Goal: Task Accomplishment & Management: Manage account settings

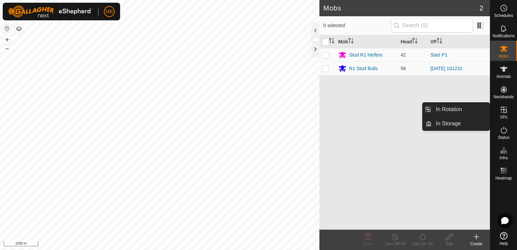
click at [502, 110] on icon at bounding box center [504, 110] width 8 height 8
click at [474, 107] on link "In Rotation" at bounding box center [461, 109] width 58 height 14
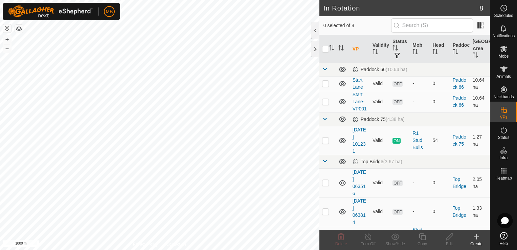
click at [473, 237] on icon at bounding box center [476, 236] width 8 height 8
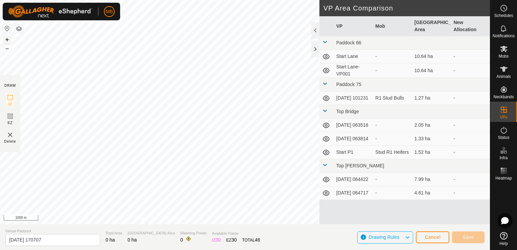
click at [9, 40] on button "+" at bounding box center [7, 40] width 8 height 8
click at [8, 28] on button "button" at bounding box center [7, 28] width 8 height 8
click at [8, 41] on button "+" at bounding box center [7, 40] width 8 height 8
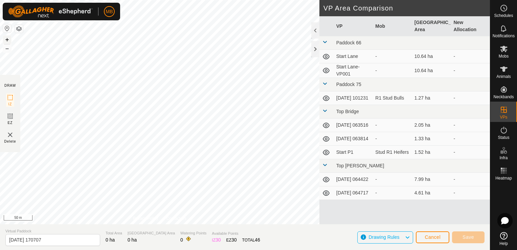
click at [8, 41] on button "+" at bounding box center [7, 40] width 8 height 8
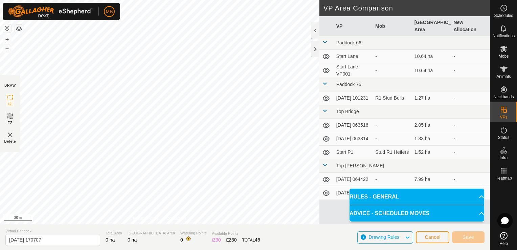
click at [5, 28] on button "button" at bounding box center [7, 28] width 8 height 8
click at [8, 41] on button "+" at bounding box center [7, 40] width 8 height 8
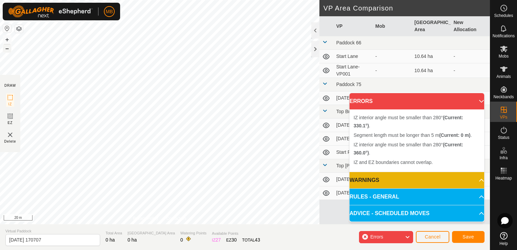
click at [7, 49] on button "–" at bounding box center [7, 48] width 8 height 8
click at [77, 115] on div "IZ interior angle must be smaller than 280° (Current: 360.0°) ." at bounding box center [131, 118] width 109 height 6
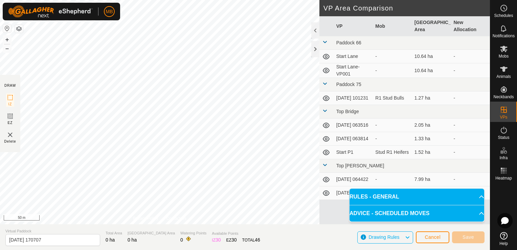
click at [348, 119] on td "[DATE] 063516" at bounding box center [352, 125] width 39 height 14
click at [396, 148] on div "Stud R1 Heifers" at bounding box center [392, 151] width 34 height 7
click at [341, 145] on td "Start P1" at bounding box center [352, 152] width 39 height 14
click at [504, 51] on icon at bounding box center [504, 49] width 8 height 8
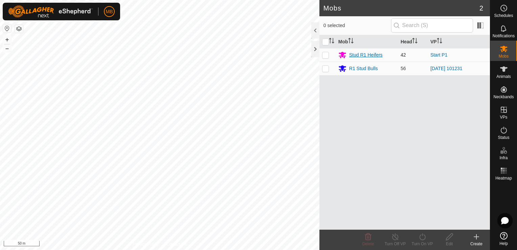
click at [374, 56] on div "Stud R1 Heifers" at bounding box center [365, 54] width 33 height 7
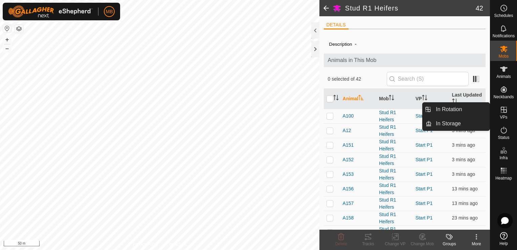
click at [503, 110] on icon at bounding box center [504, 110] width 6 height 6
click at [470, 112] on link "In Rotation" at bounding box center [461, 109] width 58 height 14
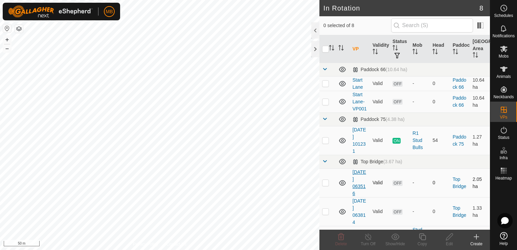
click at [357, 188] on link "[DATE] 063516" at bounding box center [359, 182] width 14 height 27
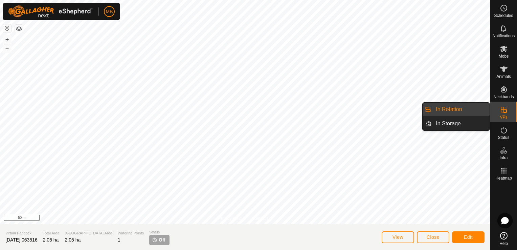
click at [465, 111] on link "In Rotation" at bounding box center [461, 109] width 58 height 14
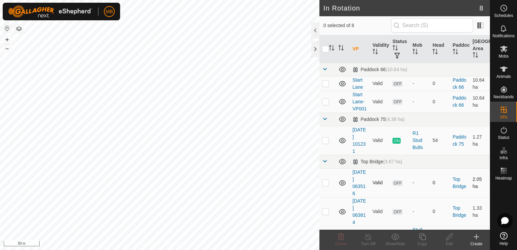
click at [326, 185] on p-checkbox at bounding box center [325, 182] width 7 height 5
checkbox input "false"
click at [327, 214] on p-checkbox at bounding box center [325, 210] width 7 height 5
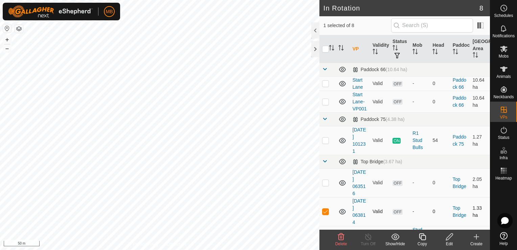
checkbox input "false"
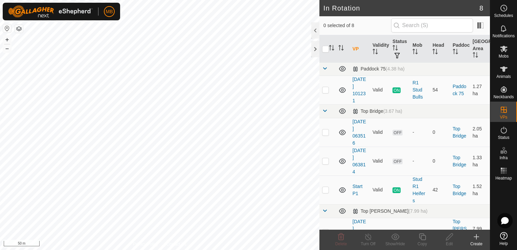
scroll to position [54, 0]
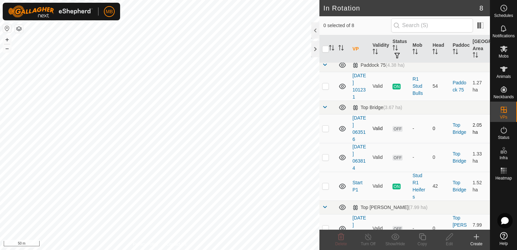
click at [343, 133] on icon at bounding box center [342, 128] width 8 height 8
click at [343, 161] on icon at bounding box center [342, 157] width 8 height 8
click at [324, 188] on p-checkbox at bounding box center [325, 185] width 7 height 5
checkbox input "true"
click at [421, 241] on div "Copy" at bounding box center [422, 243] width 27 height 6
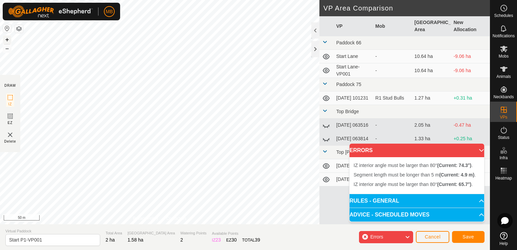
click at [4, 37] on button "+" at bounding box center [7, 40] width 8 height 8
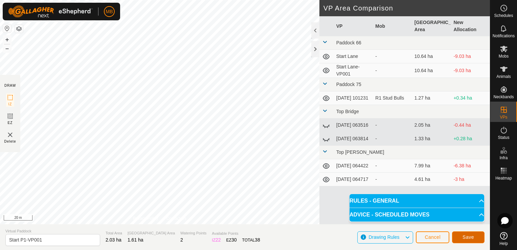
click at [462, 241] on button "Save" at bounding box center [468, 237] width 32 height 12
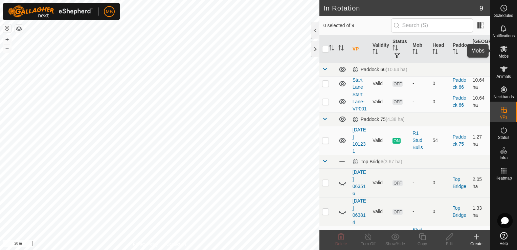
click at [506, 48] on icon at bounding box center [504, 49] width 8 height 8
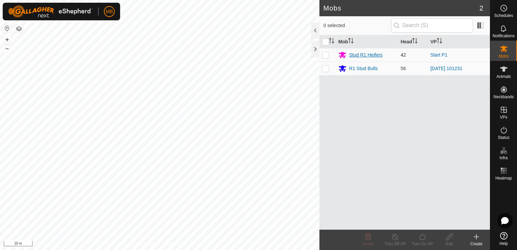
click at [376, 53] on div "Stud R1 Heifers" at bounding box center [365, 54] width 33 height 7
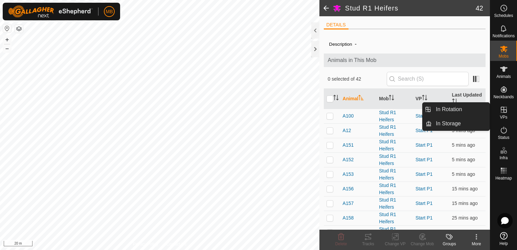
drag, startPoint x: 512, startPoint y: 121, endPoint x: 506, endPoint y: 115, distance: 8.6
click at [506, 115] on span "VPs" at bounding box center [503, 117] width 7 height 4
click at [478, 108] on link "In Rotation" at bounding box center [461, 109] width 58 height 14
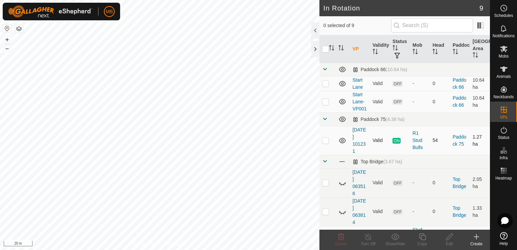
click at [324, 143] on p-checkbox at bounding box center [325, 139] width 7 height 5
checkbox input "false"
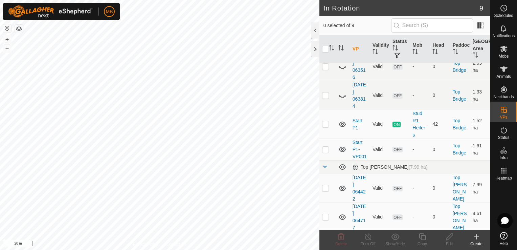
scroll to position [117, 0]
click at [325, 151] on p-checkbox at bounding box center [325, 147] width 7 height 5
checkbox input "true"
click at [505, 54] on span "Mobs" at bounding box center [504, 56] width 10 height 4
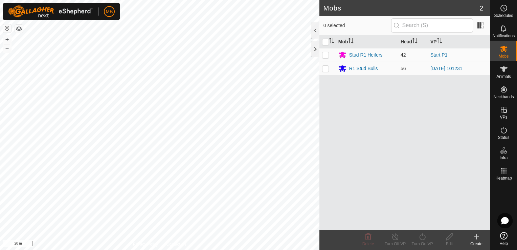
click at [328, 55] on p-checkbox at bounding box center [325, 54] width 7 height 5
checkbox input "true"
click at [421, 237] on icon at bounding box center [422, 236] width 8 height 8
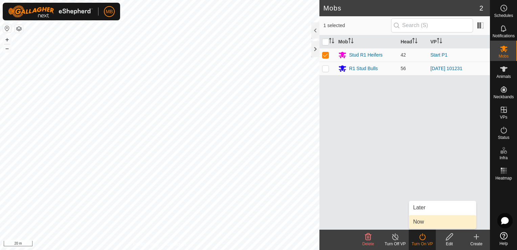
click at [420, 223] on link "Now" at bounding box center [442, 222] width 67 height 14
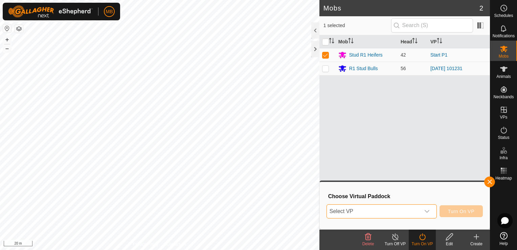
click at [407, 211] on span "Select VP" at bounding box center [373, 211] width 93 height 14
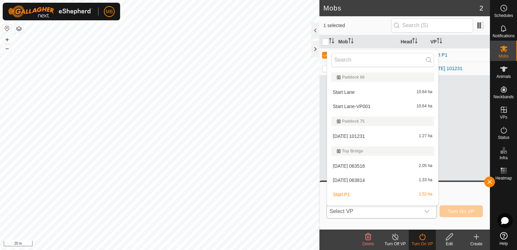
scroll to position [10, 0]
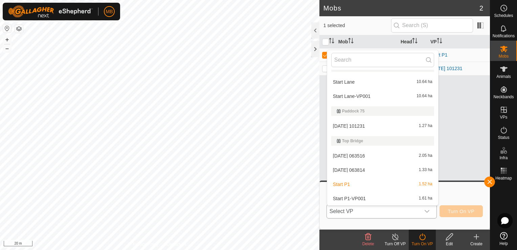
click at [400, 197] on li "Start P1-VP001 1.61 ha" at bounding box center [382, 198] width 111 height 14
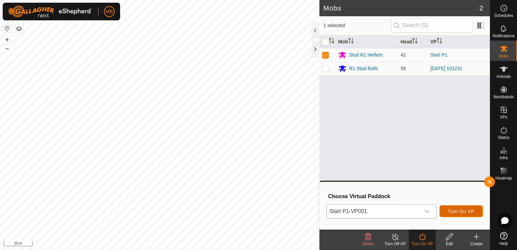
click at [465, 211] on span "Turn On VP" at bounding box center [461, 210] width 26 height 5
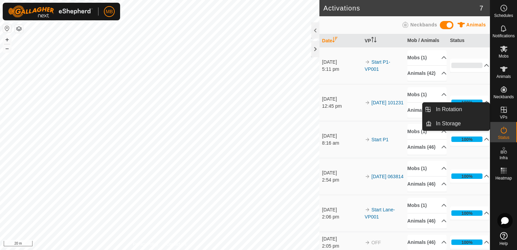
click at [501, 113] on icon at bounding box center [504, 110] width 8 height 8
click at [475, 107] on link "In Rotation" at bounding box center [461, 109] width 58 height 14
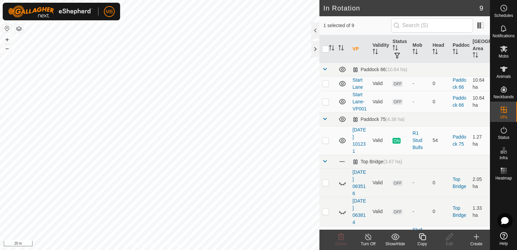
click at [420, 239] on icon at bounding box center [422, 236] width 8 height 8
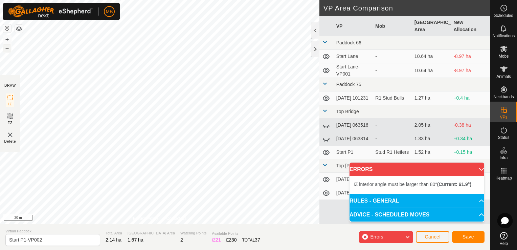
click at [8, 51] on button "–" at bounding box center [7, 48] width 8 height 8
click at [466, 235] on span "Save" at bounding box center [467, 236] width 11 height 5
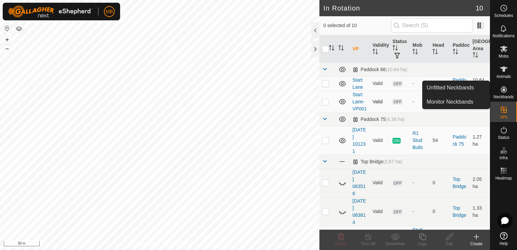
click at [325, 104] on p-checkbox at bounding box center [325, 101] width 7 height 5
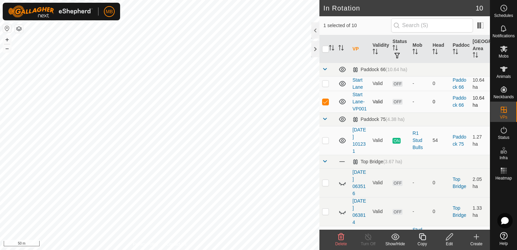
click at [325, 104] on p-checkbox at bounding box center [325, 101] width 7 height 5
checkbox input "false"
click at [323, 80] on p-checkbox at bounding box center [325, 82] width 7 height 5
checkbox input "false"
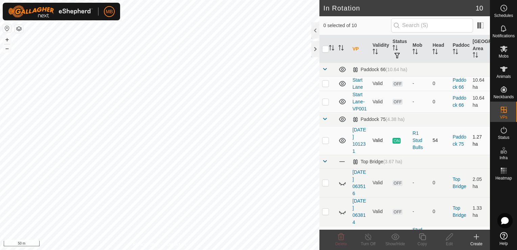
click at [327, 150] on td at bounding box center [327, 140] width 16 height 29
checkbox input "true"
click at [421, 240] on div "Copy" at bounding box center [422, 243] width 27 height 6
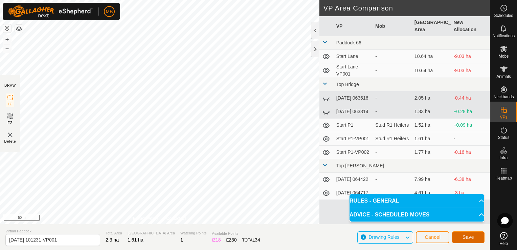
click at [461, 235] on button "Save" at bounding box center [468, 237] width 32 height 12
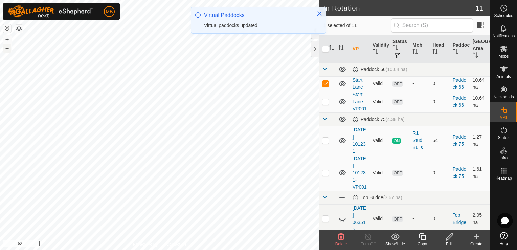
click at [5, 46] on button "–" at bounding box center [7, 48] width 8 height 8
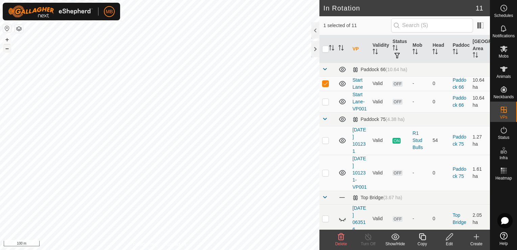
click at [5, 46] on button "–" at bounding box center [7, 48] width 8 height 8
click at [341, 82] on icon at bounding box center [342, 83] width 8 height 8
click at [344, 106] on icon at bounding box center [342, 101] width 8 height 8
click at [345, 175] on icon at bounding box center [342, 172] width 7 height 5
click at [345, 174] on icon at bounding box center [344, 173] width 1 height 1
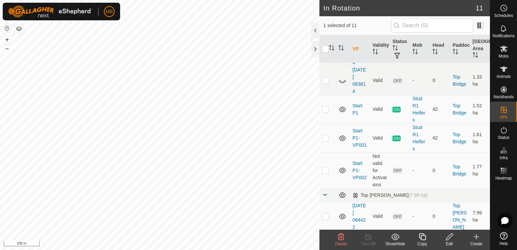
scroll to position [180, 0]
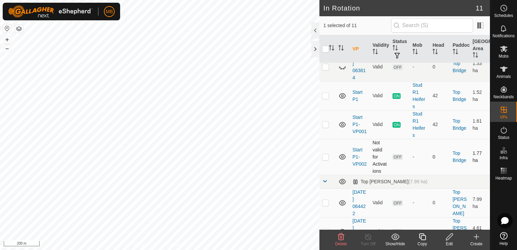
click at [342, 159] on icon at bounding box center [342, 156] width 7 height 5
click at [342, 161] on icon at bounding box center [342, 157] width 8 height 8
click at [341, 207] on icon at bounding box center [342, 203] width 8 height 8
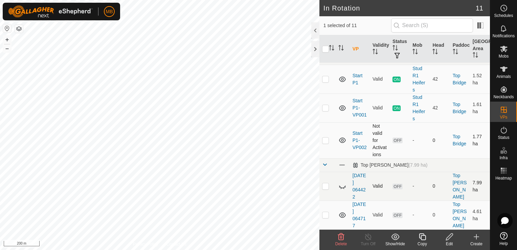
scroll to position [210, 0]
click at [341, 212] on icon at bounding box center [342, 214] width 7 height 5
click at [184, 249] on html "MB Schedules Notifications Mobs Animals Neckbands VPs Status Infra Heatmap Help…" at bounding box center [258, 125] width 517 height 250
click at [477, 242] on div "Create" at bounding box center [476, 243] width 27 height 6
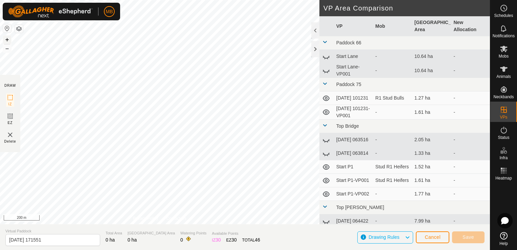
click at [7, 41] on button "+" at bounding box center [7, 40] width 8 height 8
click at [5, 37] on button "+" at bounding box center [7, 40] width 8 height 8
click at [89, 14] on div "MB Schedules Notifications Mobs Animals Neckbands VPs Status Infra Heatmap Help…" at bounding box center [258, 125] width 517 height 250
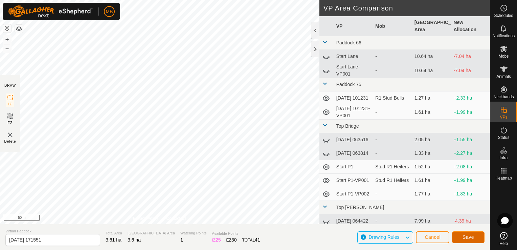
click at [469, 236] on span "Save" at bounding box center [467, 236] width 11 height 5
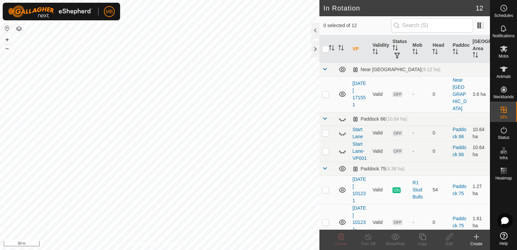
click at [478, 240] on icon at bounding box center [476, 236] width 8 height 8
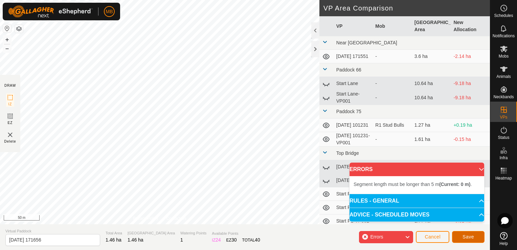
click at [464, 237] on span "Save" at bounding box center [467, 236] width 11 height 5
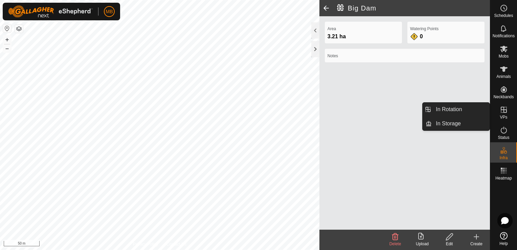
click at [502, 110] on icon at bounding box center [504, 110] width 8 height 8
click at [465, 110] on link "In Rotation" at bounding box center [461, 109] width 58 height 14
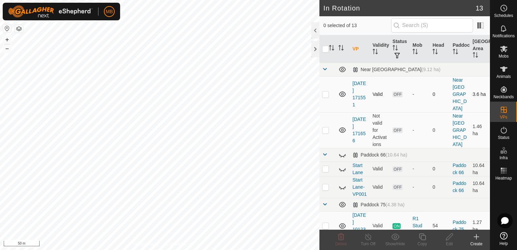
click at [326, 91] on p-checkbox at bounding box center [325, 93] width 7 height 5
checkbox input "true"
click at [447, 240] on div "Edit" at bounding box center [449, 243] width 27 height 6
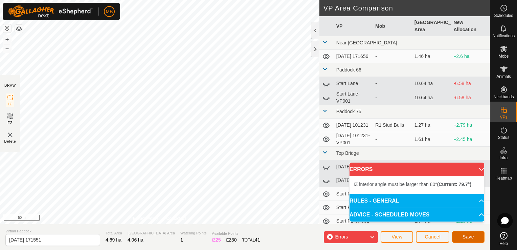
click at [468, 237] on span "Save" at bounding box center [467, 236] width 11 height 5
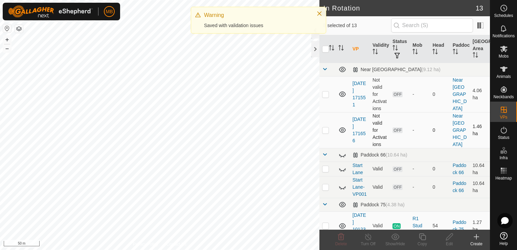
click at [326, 128] on p-checkbox at bounding box center [325, 129] width 7 height 5
checkbox input "true"
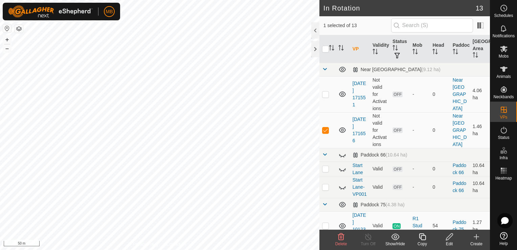
click at [451, 239] on icon at bounding box center [449, 236] width 8 height 8
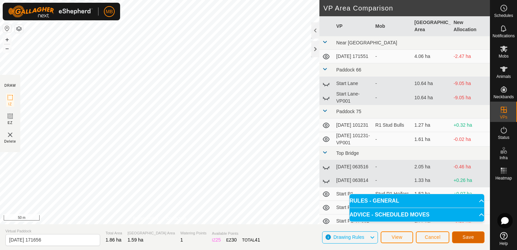
click at [478, 241] on button "Save" at bounding box center [468, 237] width 32 height 12
